Goal: Task Accomplishment & Management: Use online tool/utility

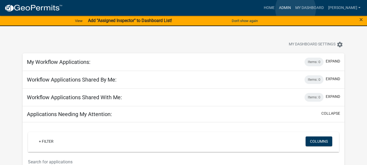
click at [293, 9] on link "Admin" at bounding box center [285, 8] width 16 height 10
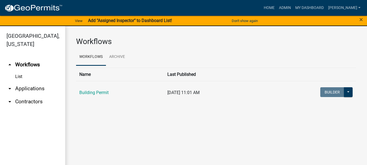
click at [25, 82] on link "arrow_drop_down Applications" at bounding box center [32, 88] width 65 height 13
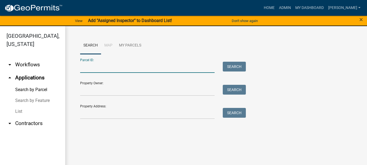
click at [86, 63] on input "Parcel ID:" at bounding box center [147, 67] width 135 height 11
paste input "64-09-16-152-001.000-003"
type input "64-09-16-152-001.000-003"
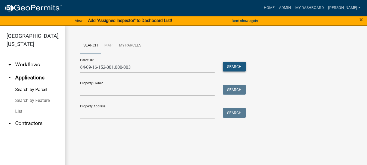
click at [233, 67] on button "Search" at bounding box center [234, 67] width 23 height 10
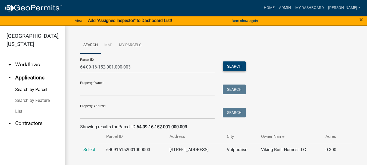
scroll to position [7, 0]
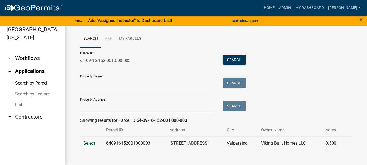
click at [87, 144] on span "Select" at bounding box center [89, 143] width 12 height 5
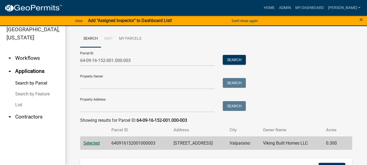
click at [94, 145] on span "Selected" at bounding box center [91, 143] width 16 height 5
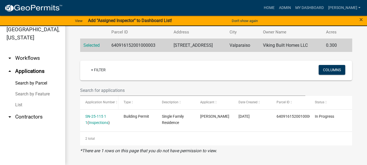
scroll to position [71, 0]
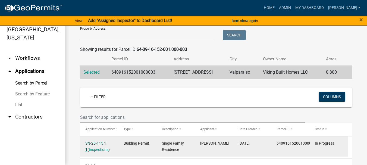
click at [89, 142] on link "SN-25-115 1 1" at bounding box center [95, 146] width 21 height 11
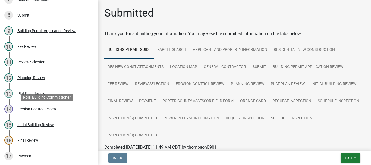
scroll to position [190, 0]
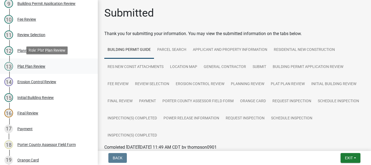
click at [31, 66] on div "Plat Plan Review" at bounding box center [31, 66] width 28 height 4
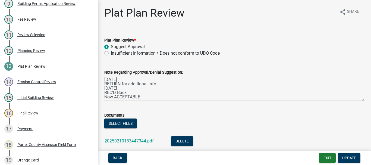
scroll to position [54, 0]
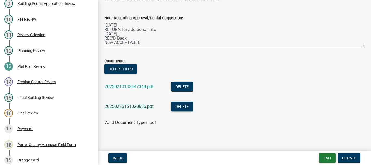
click at [141, 107] on link "20250225151020686.pdf" at bounding box center [129, 106] width 49 height 5
